Goal: Task Accomplishment & Management: Use online tool/utility

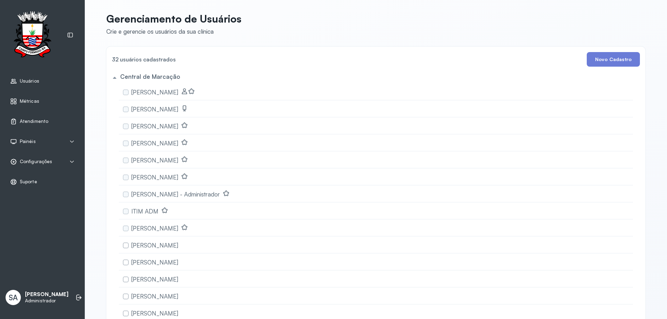
click at [30, 159] on span "Configurações" at bounding box center [36, 162] width 32 height 6
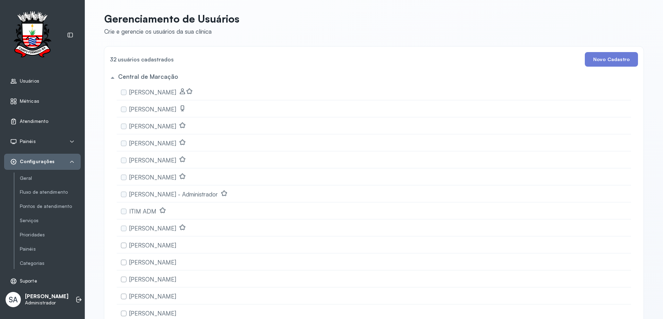
click at [28, 120] on span "Atendimento" at bounding box center [34, 121] width 28 height 6
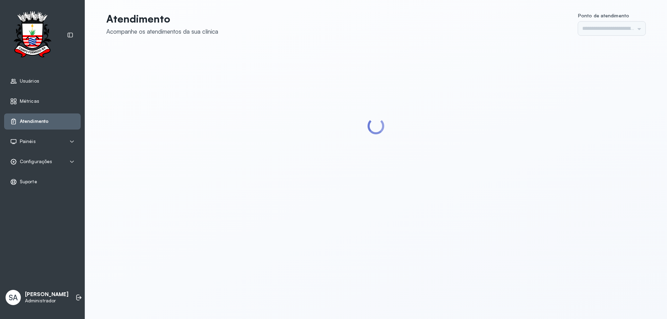
type input "******"
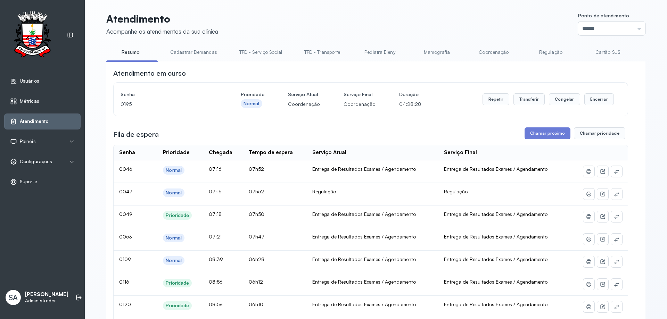
click at [482, 50] on link "Coordenação" at bounding box center [493, 52] width 49 height 11
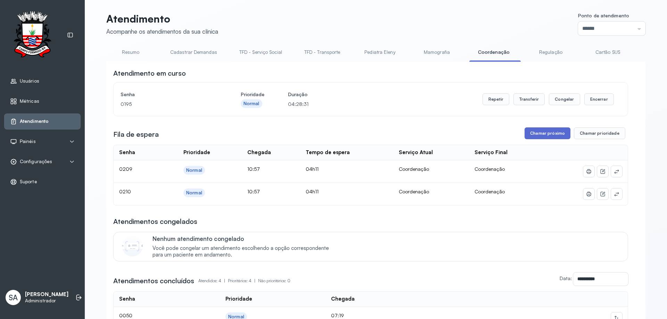
click at [532, 133] on button "Chamar próximo" at bounding box center [547, 133] width 46 height 12
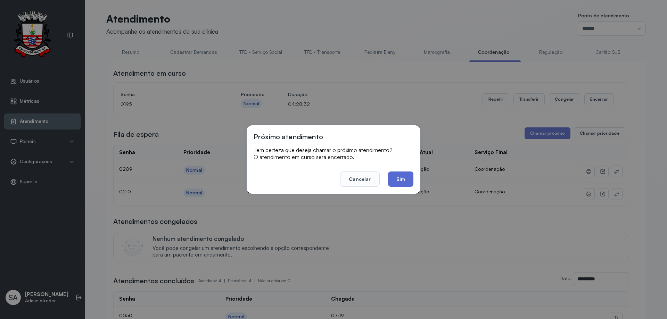
click at [404, 176] on button "Sim" at bounding box center [400, 179] width 25 height 15
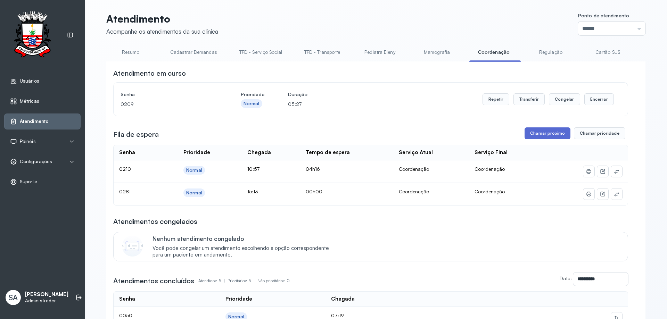
click at [532, 134] on button "Chamar próximo" at bounding box center [547, 133] width 46 height 12
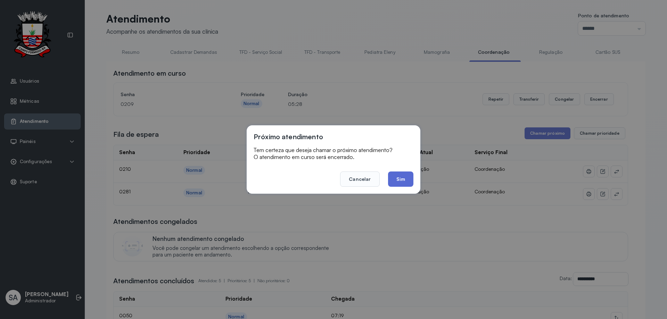
click at [412, 182] on button "Sim" at bounding box center [400, 179] width 25 height 15
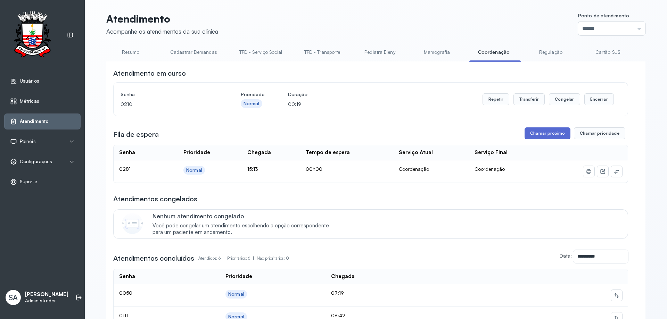
click at [563, 134] on button "Chamar próximo" at bounding box center [547, 133] width 46 height 12
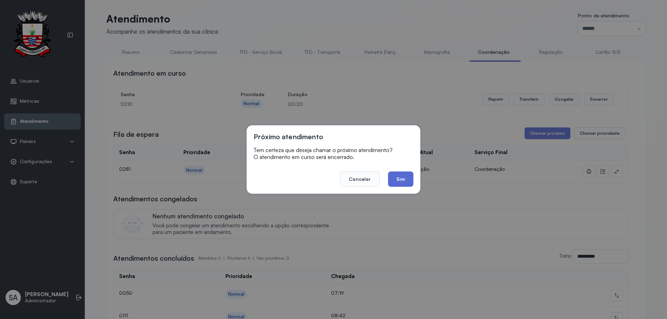
click at [398, 175] on button "Sim" at bounding box center [400, 179] width 25 height 15
